Goal: Transaction & Acquisition: Purchase product/service

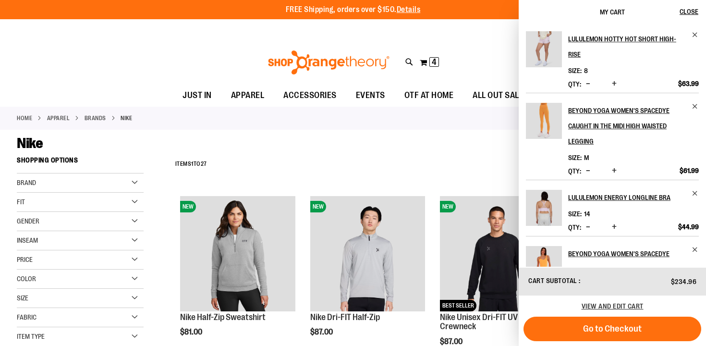
scroll to position [79, 0]
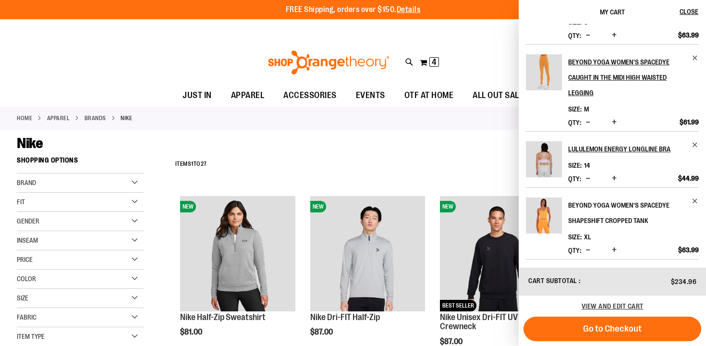
click at [589, 197] on h2 "Beyond Yoga Women's Spacedye Shapeshift Cropped Tank" at bounding box center [627, 212] width 118 height 31
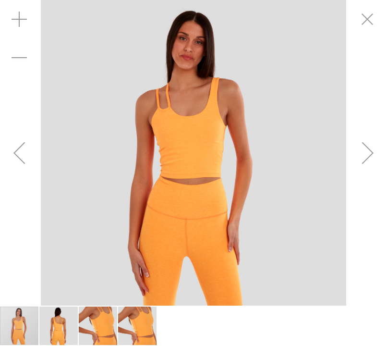
click at [371, 160] on div "Next" at bounding box center [368, 153] width 38 height 38
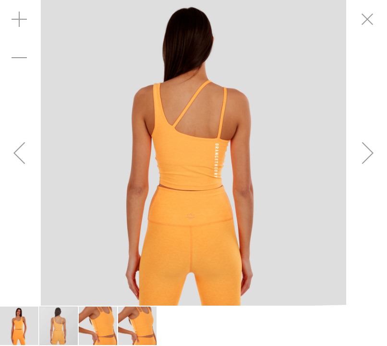
click at [369, 156] on div "Next" at bounding box center [368, 153] width 38 height 38
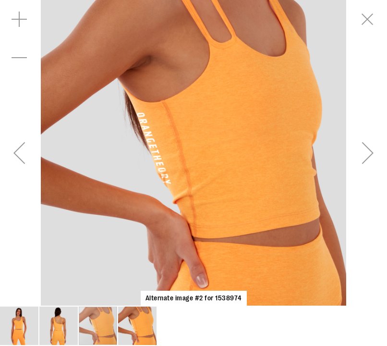
click at [23, 154] on div "Previous" at bounding box center [19, 153] width 38 height 38
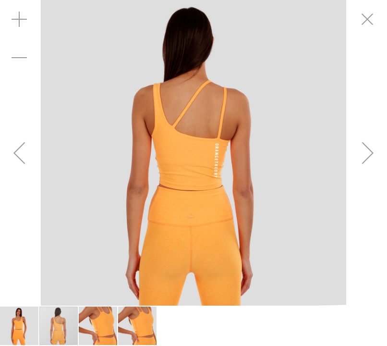
click at [23, 154] on div "Previous" at bounding box center [19, 153] width 38 height 38
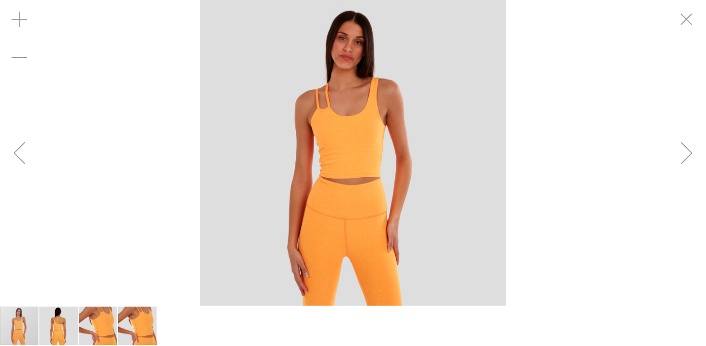
click at [680, 157] on div "Next" at bounding box center [687, 153] width 38 height 38
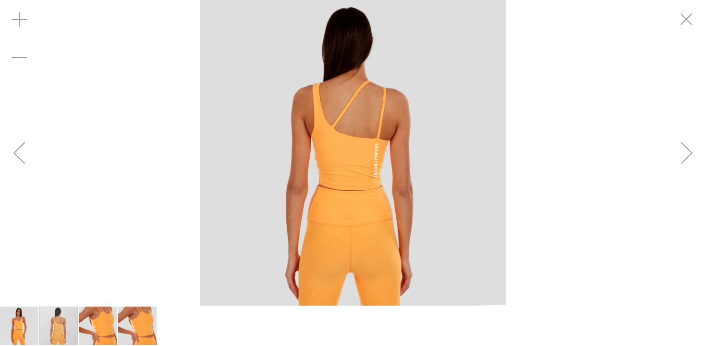
scroll to position [81, 0]
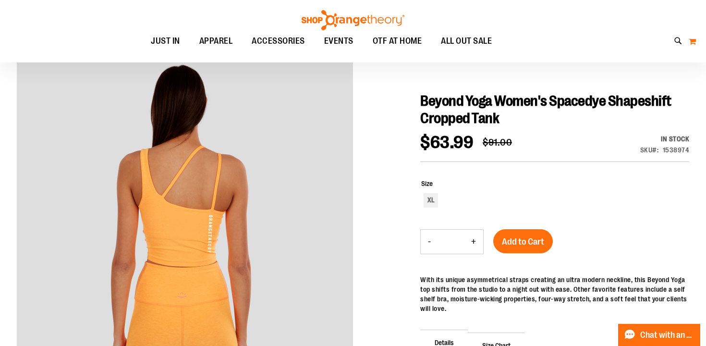
click at [696, 44] on button "My Cart" at bounding box center [692, 41] width 8 height 15
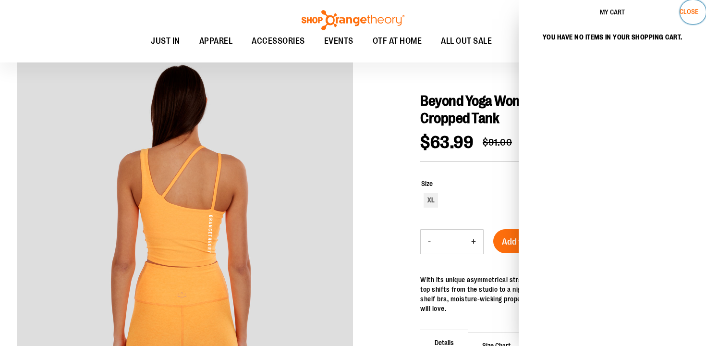
click at [692, 13] on span "Close" at bounding box center [689, 12] width 19 height 8
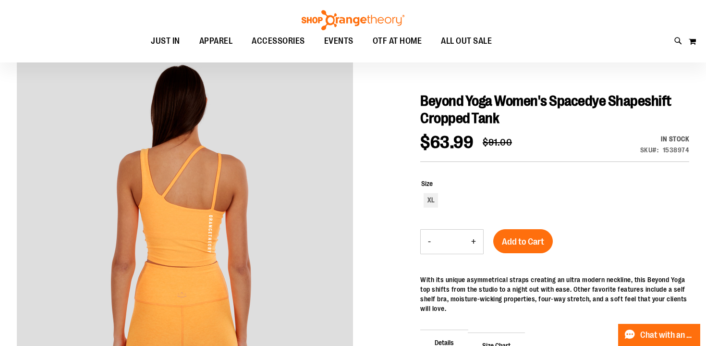
scroll to position [0, 0]
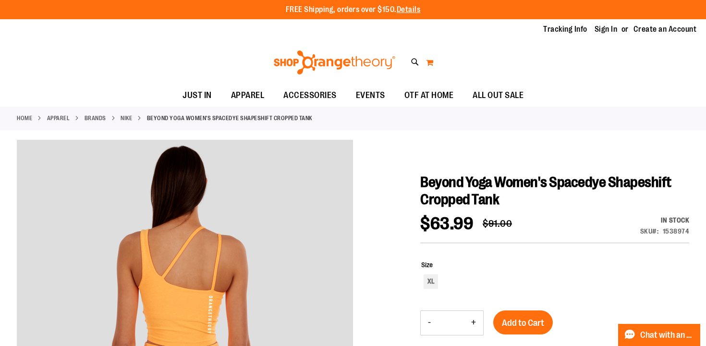
click at [426, 64] on button "My Cart" at bounding box center [430, 62] width 8 height 15
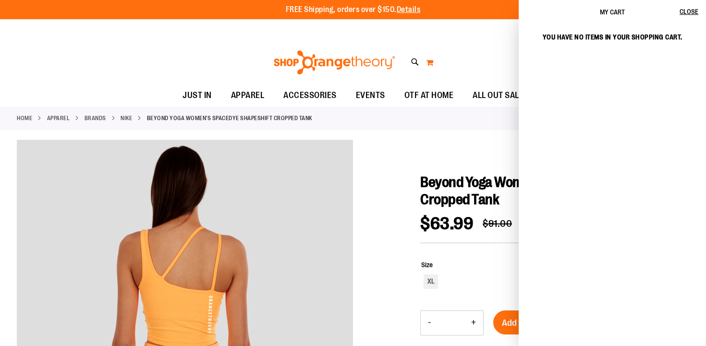
click at [426, 64] on button "My Cart" at bounding box center [430, 62] width 8 height 15
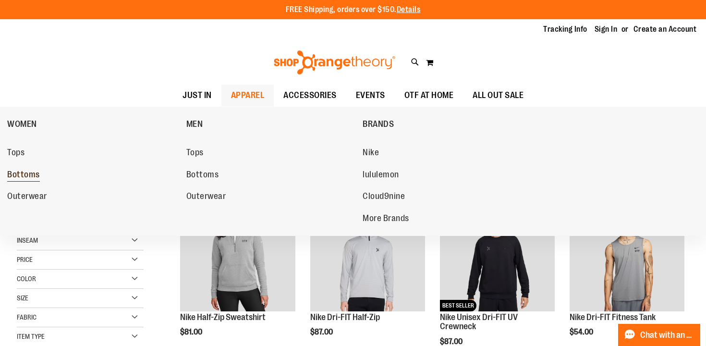
click at [30, 171] on span "Bottoms" at bounding box center [23, 176] width 33 height 12
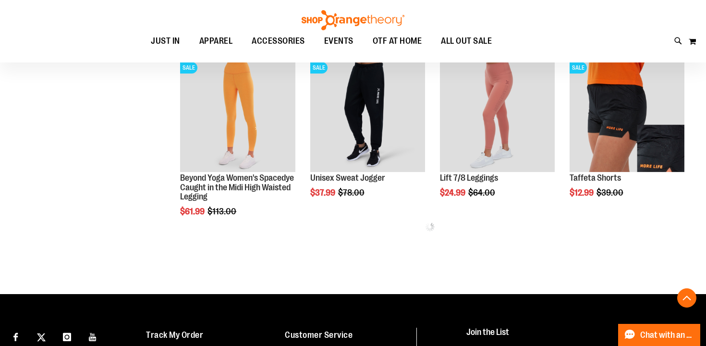
scroll to position [503, 0]
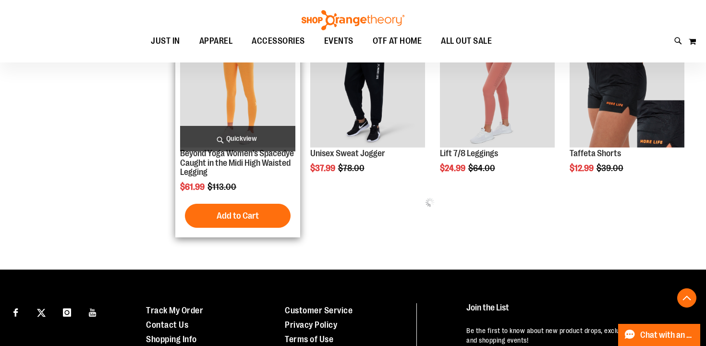
click at [243, 112] on img "product" at bounding box center [237, 90] width 115 height 115
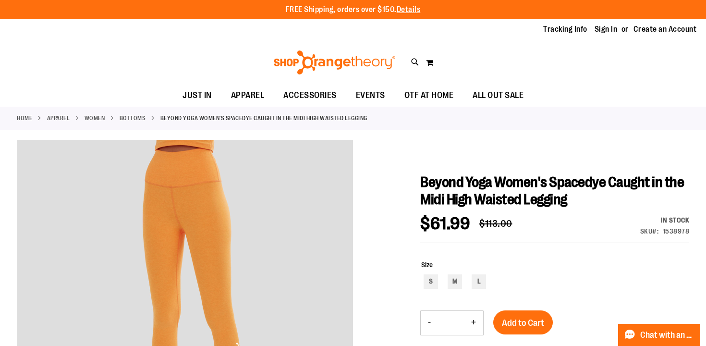
drag, startPoint x: 437, startPoint y: 198, endPoint x: 335, endPoint y: 198, distance: 101.3
click at [436, 198] on span "Beyond Yoga Women's Spacedye Caught in the Midi High Waisted Legging" at bounding box center [552, 191] width 264 height 34
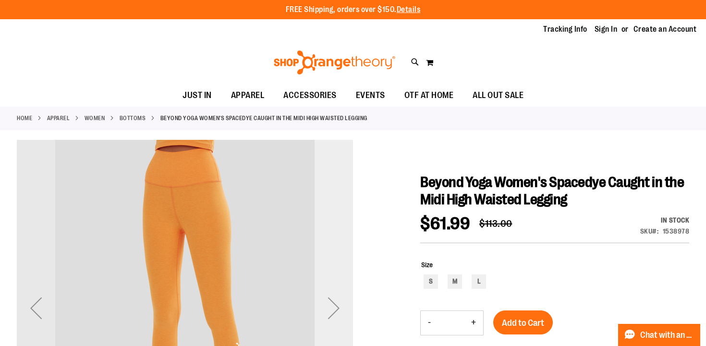
click at [332, 197] on div "Next" at bounding box center [334, 308] width 38 height 336
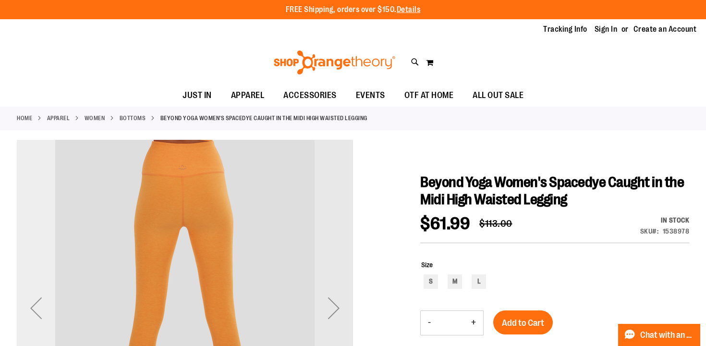
click at [40, 304] on div "Previous" at bounding box center [36, 308] width 38 height 38
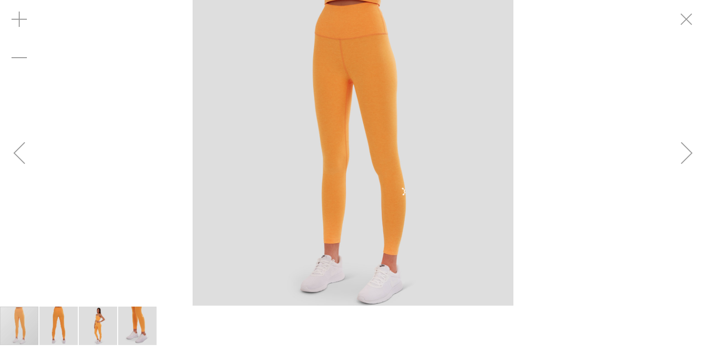
click at [688, 153] on div "Next" at bounding box center [687, 153] width 38 height 38
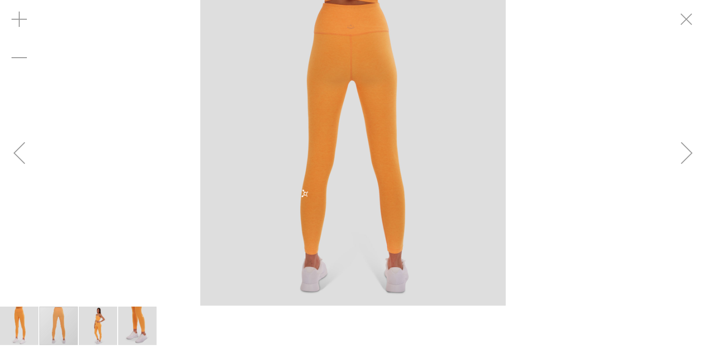
click at [31, 163] on div "Previous" at bounding box center [19, 153] width 38 height 38
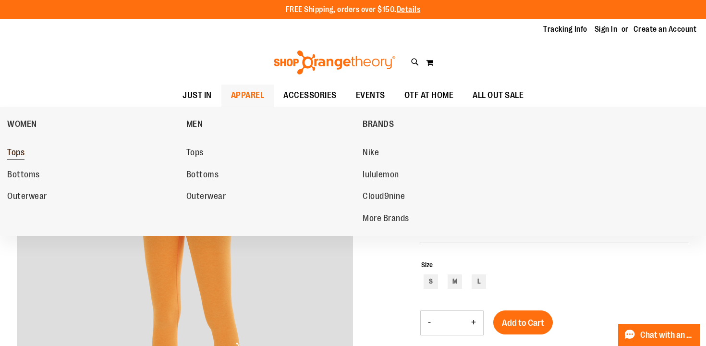
click at [9, 148] on span "Tops" at bounding box center [15, 153] width 17 height 12
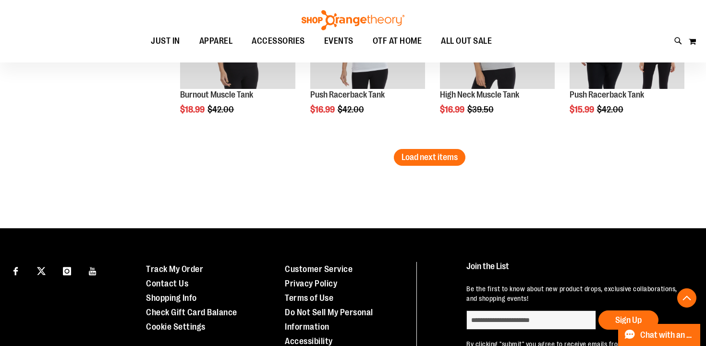
scroll to position [1666, 0]
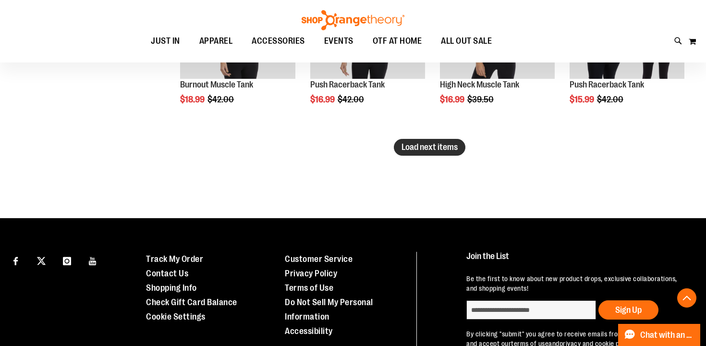
click at [424, 148] on span "Load next items" at bounding box center [430, 147] width 56 height 10
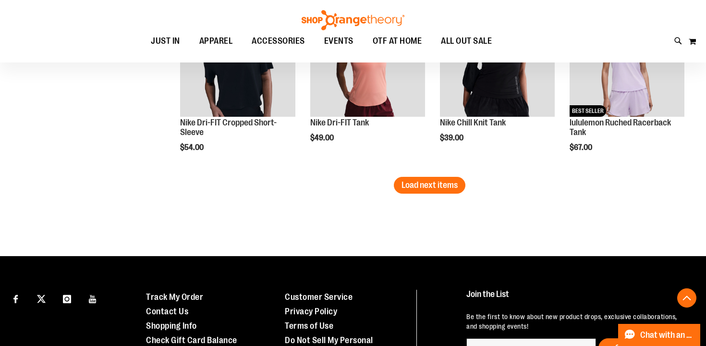
scroll to position [2173, 0]
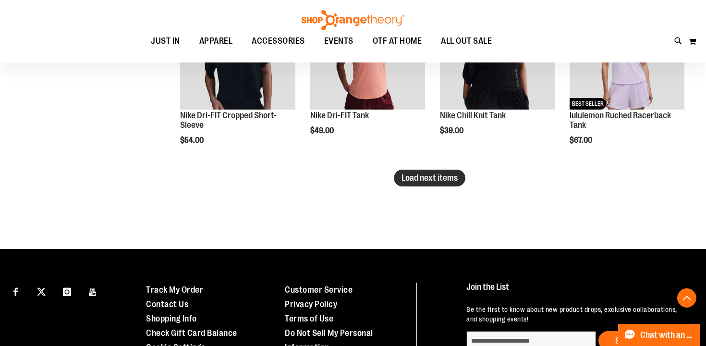
click at [456, 182] on span "Load next items" at bounding box center [430, 178] width 56 height 10
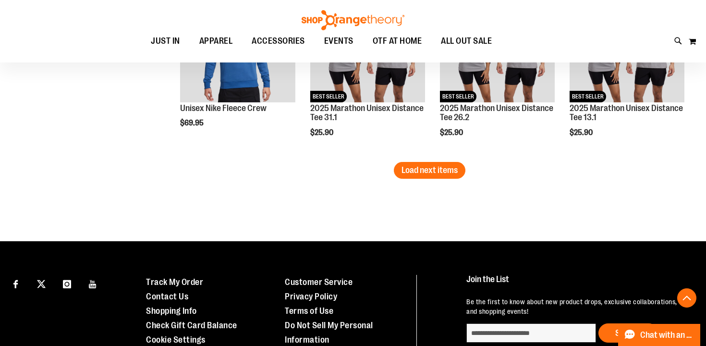
scroll to position [2741, 0]
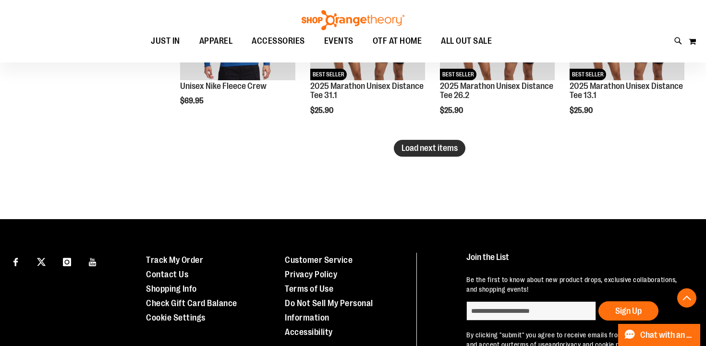
click at [437, 151] on span "Load next items" at bounding box center [430, 148] width 56 height 10
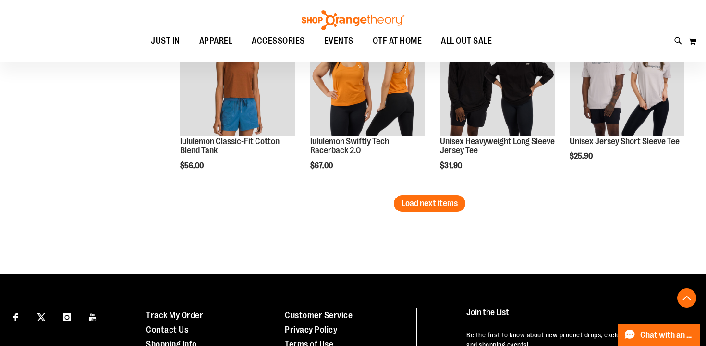
scroll to position [3241, 0]
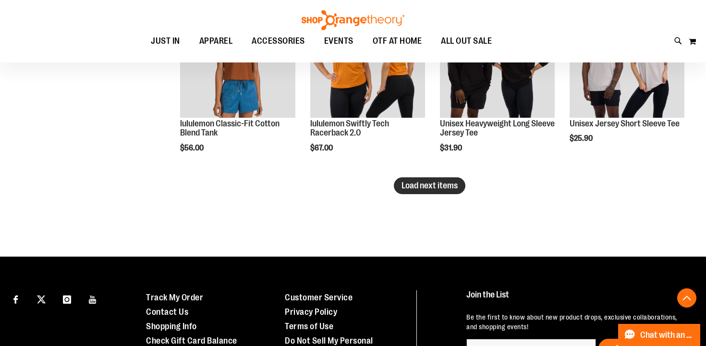
click at [442, 185] on span "Load next items" at bounding box center [430, 186] width 56 height 10
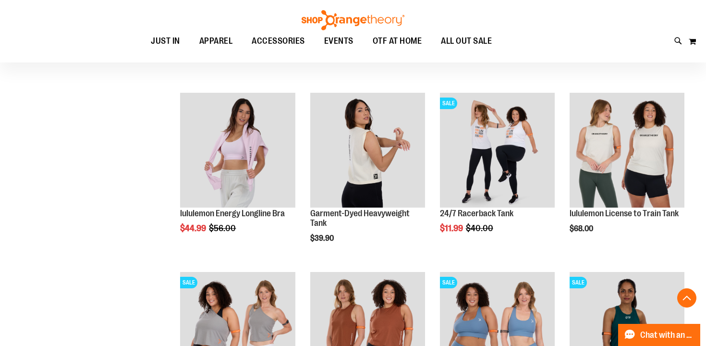
scroll to position [3510, 0]
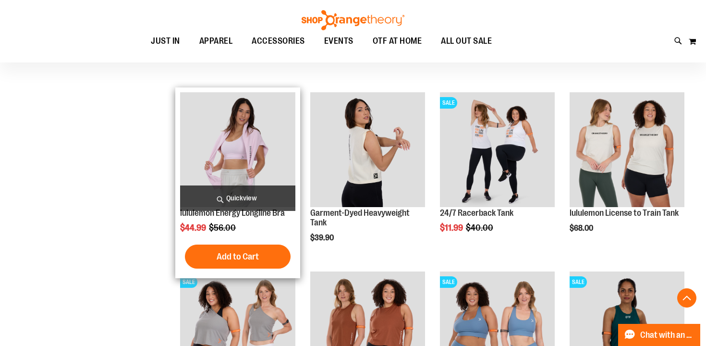
click at [244, 168] on img "product" at bounding box center [237, 149] width 115 height 115
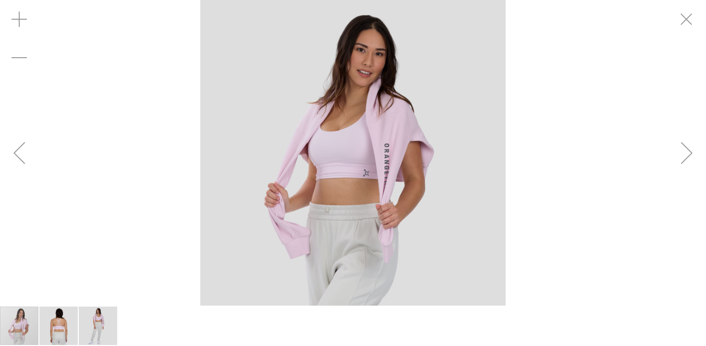
click at [687, 140] on div "Next" at bounding box center [687, 153] width 38 height 38
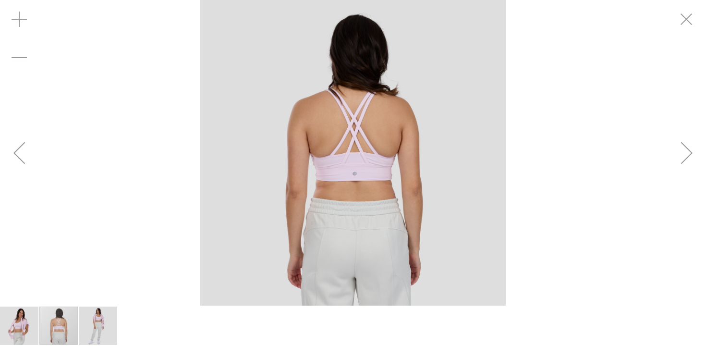
click at [21, 164] on div "Previous" at bounding box center [19, 153] width 38 height 38
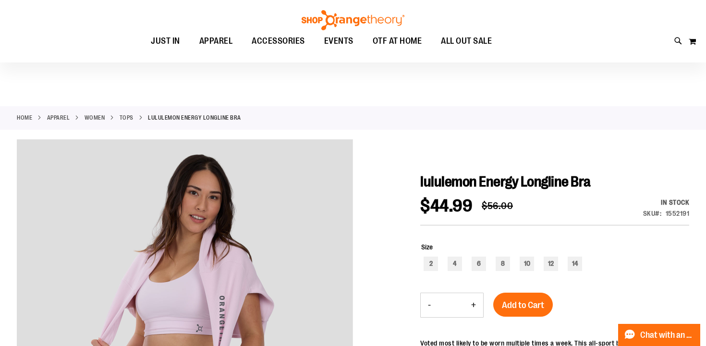
scroll to position [98, 0]
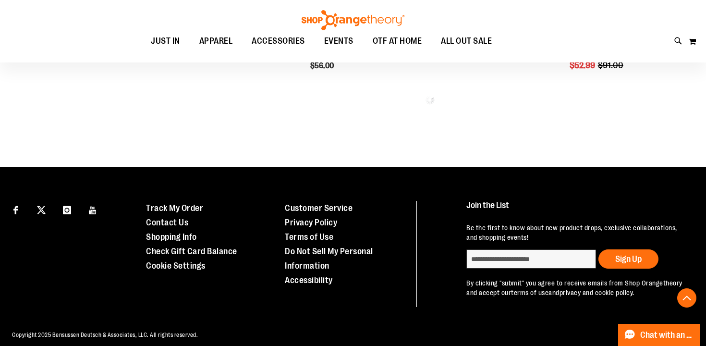
scroll to position [552, 0]
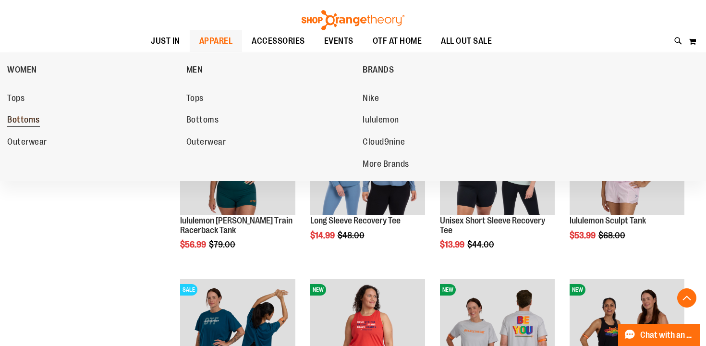
click at [10, 123] on span "Bottoms" at bounding box center [23, 121] width 33 height 12
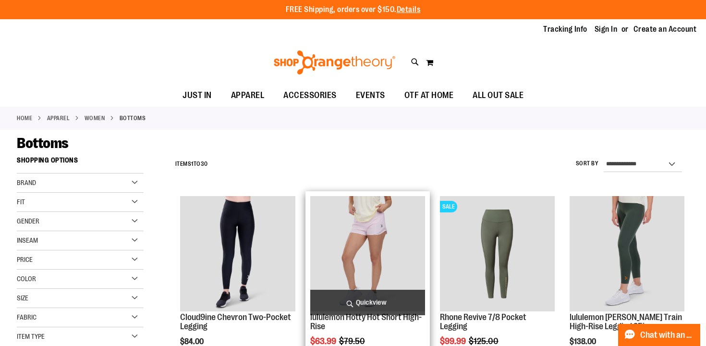
click at [390, 235] on img "product" at bounding box center [367, 253] width 115 height 115
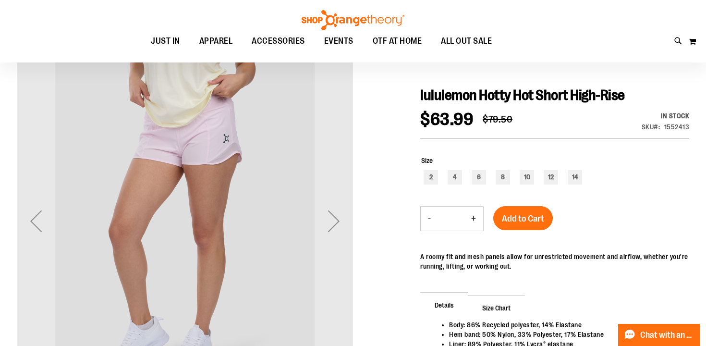
scroll to position [96, 0]
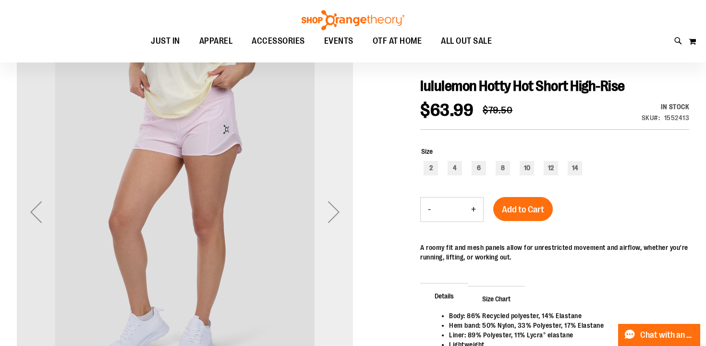
click at [329, 216] on div "Next" at bounding box center [334, 212] width 38 height 38
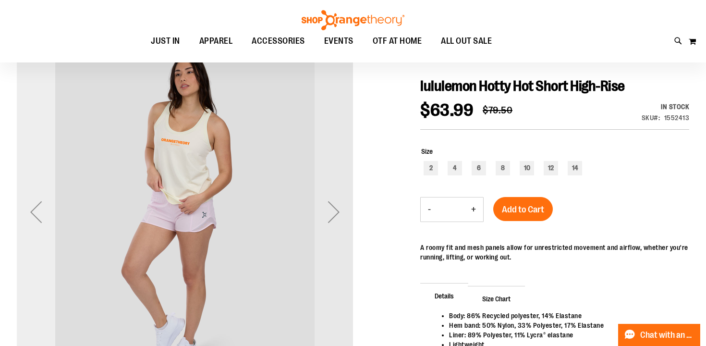
click at [42, 214] on div "Previous" at bounding box center [36, 212] width 38 height 38
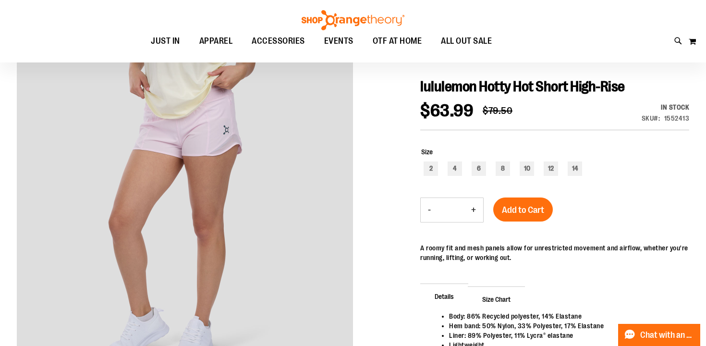
scroll to position [0, 0]
